Goal: Ask a question

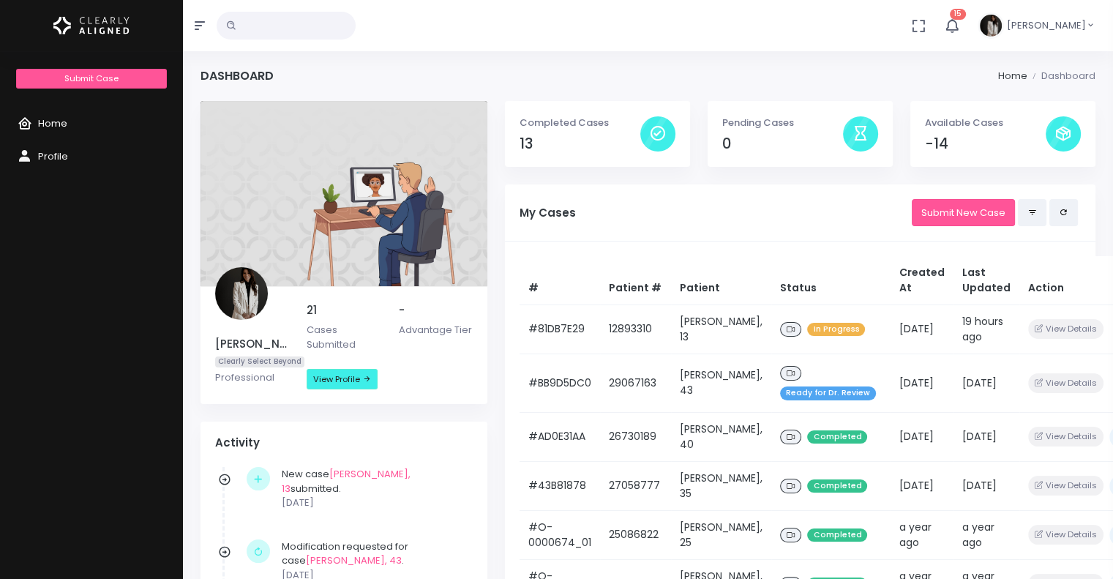
click at [63, 118] on span "Home" at bounding box center [52, 123] width 29 height 14
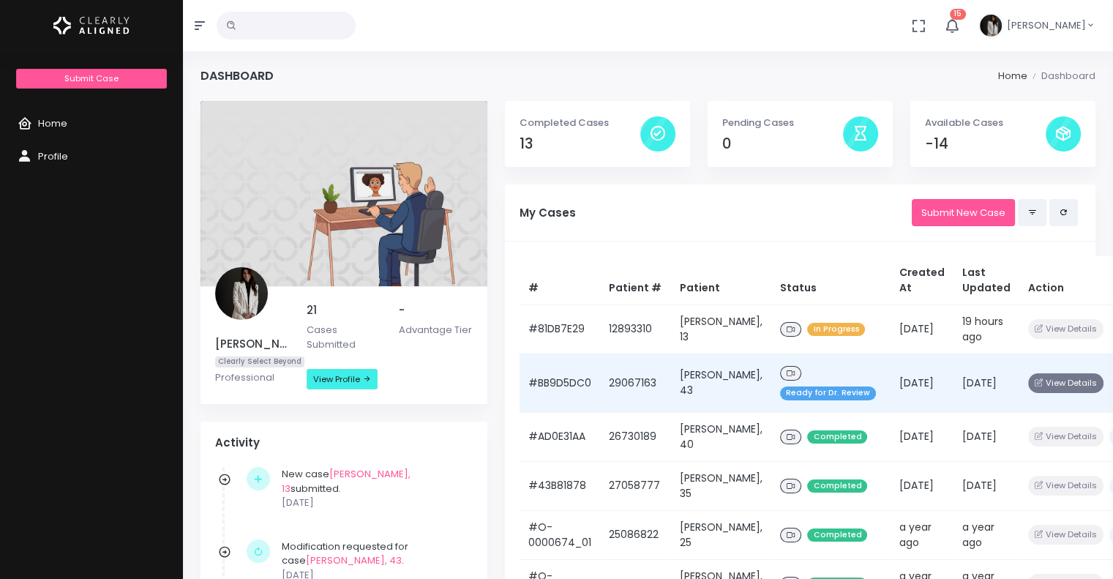
click at [1028, 383] on button "View Details" at bounding box center [1065, 383] width 75 height 20
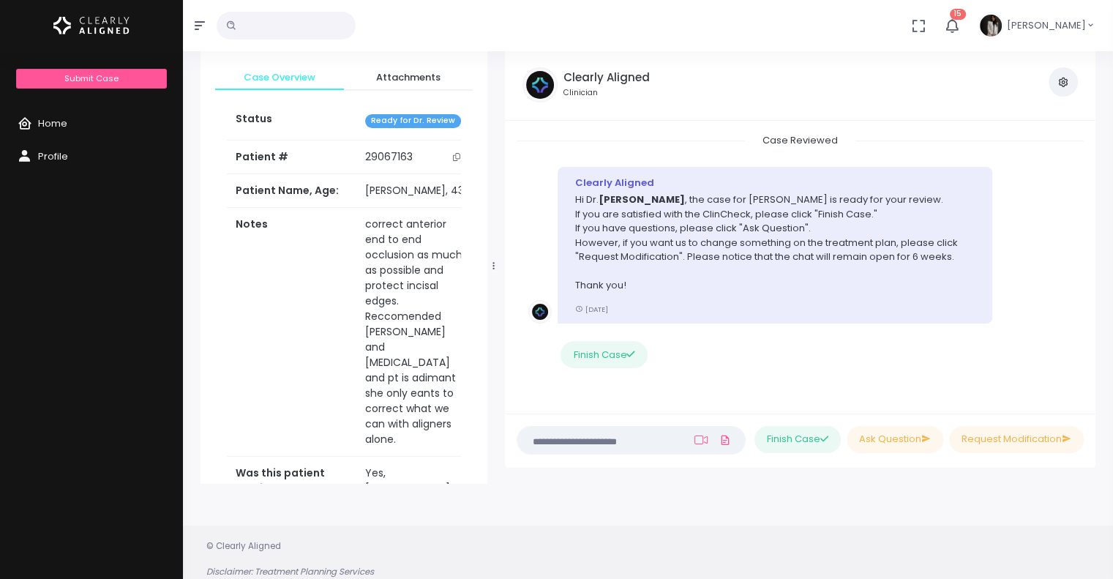
scroll to position [116, 0]
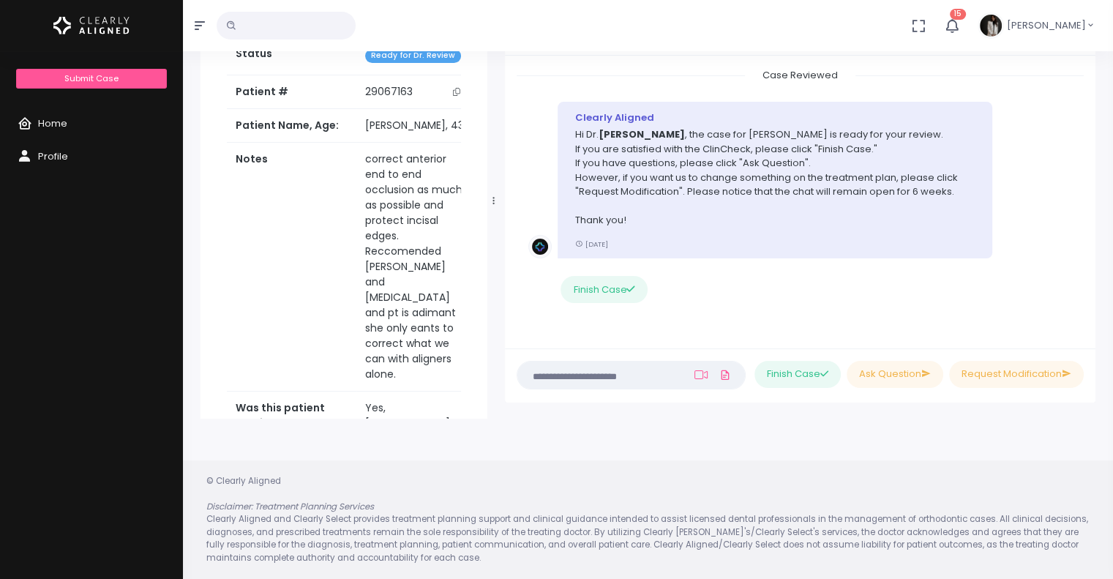
click at [544, 381] on textarea at bounding box center [602, 375] width 153 height 16
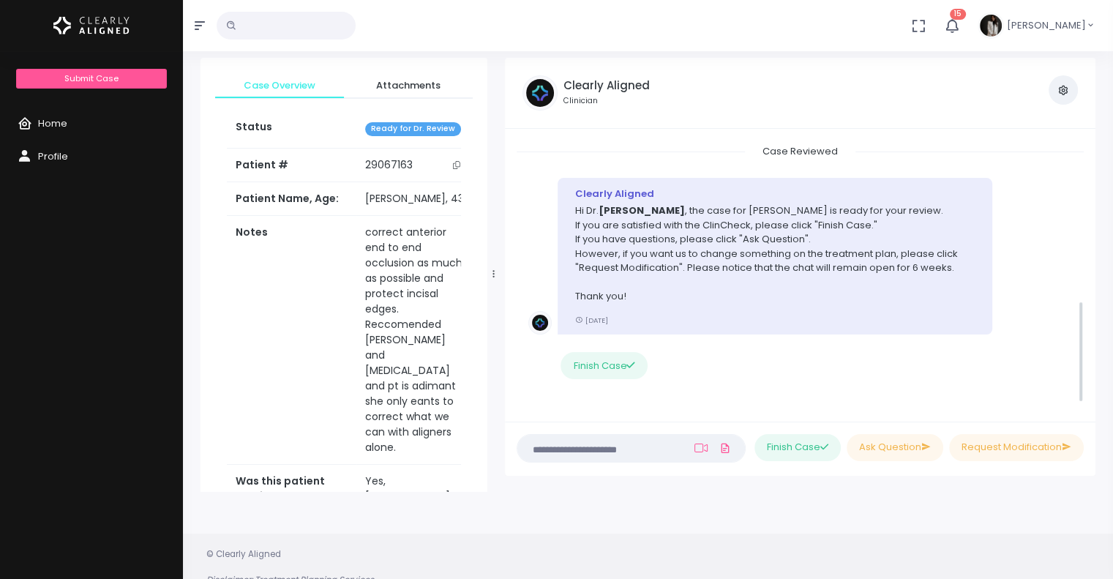
scroll to position [429, 0]
click at [899, 444] on button "Ask Question" at bounding box center [894, 447] width 97 height 27
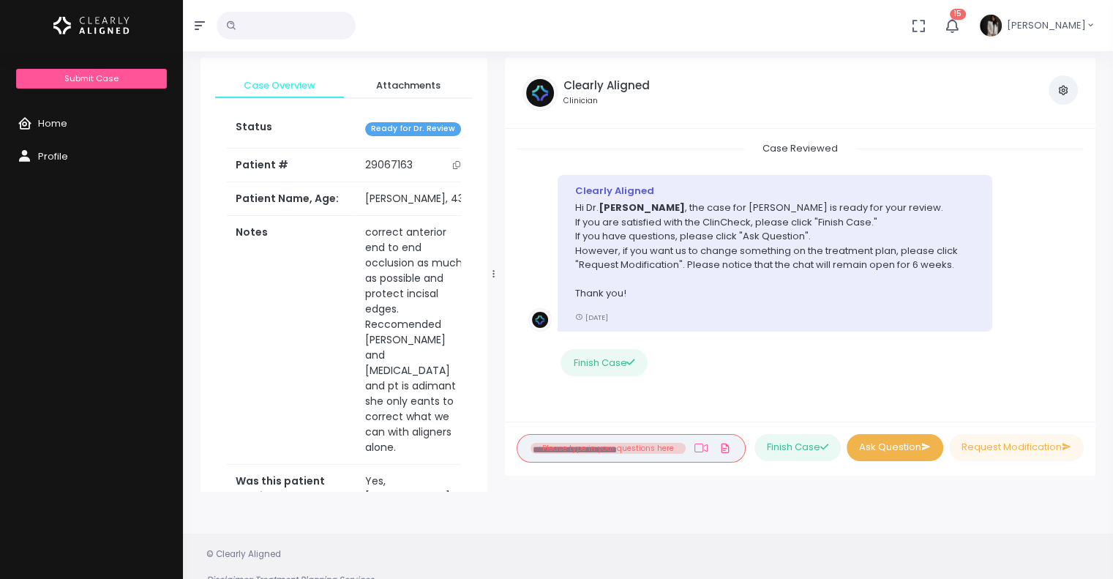
click at [894, 447] on button "Ask Question" at bounding box center [894, 447] width 97 height 27
click at [502, 400] on div "Clearly Aligned Clinician View Case Attachments View my Profile Case Created Cl…" at bounding box center [800, 267] width 608 height 418
click at [515, 375] on div "Case Created Clearly Aligned Dear Dr. We would like to inform you that we have …" at bounding box center [800, 275] width 590 height 293
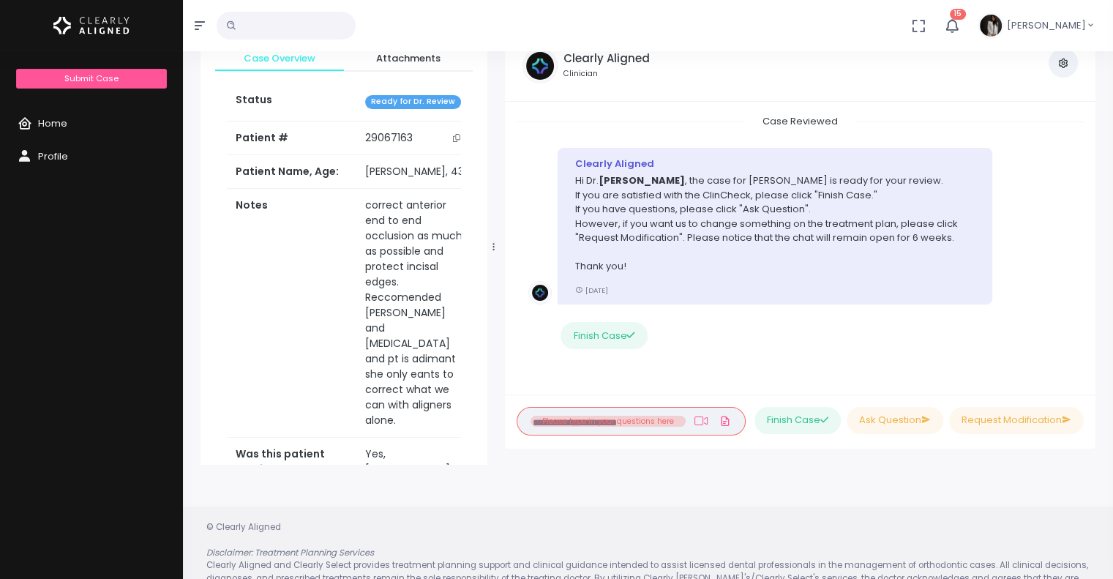
scroll to position [0, 0]
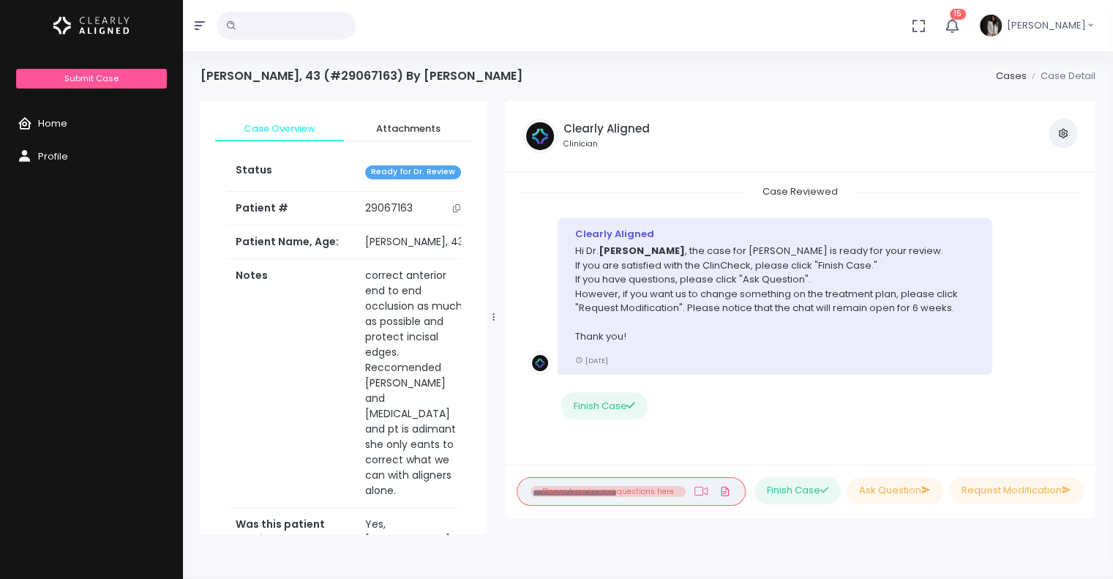
click at [48, 130] on link "Home" at bounding box center [91, 124] width 183 height 33
